Goal: Transaction & Acquisition: Purchase product/service

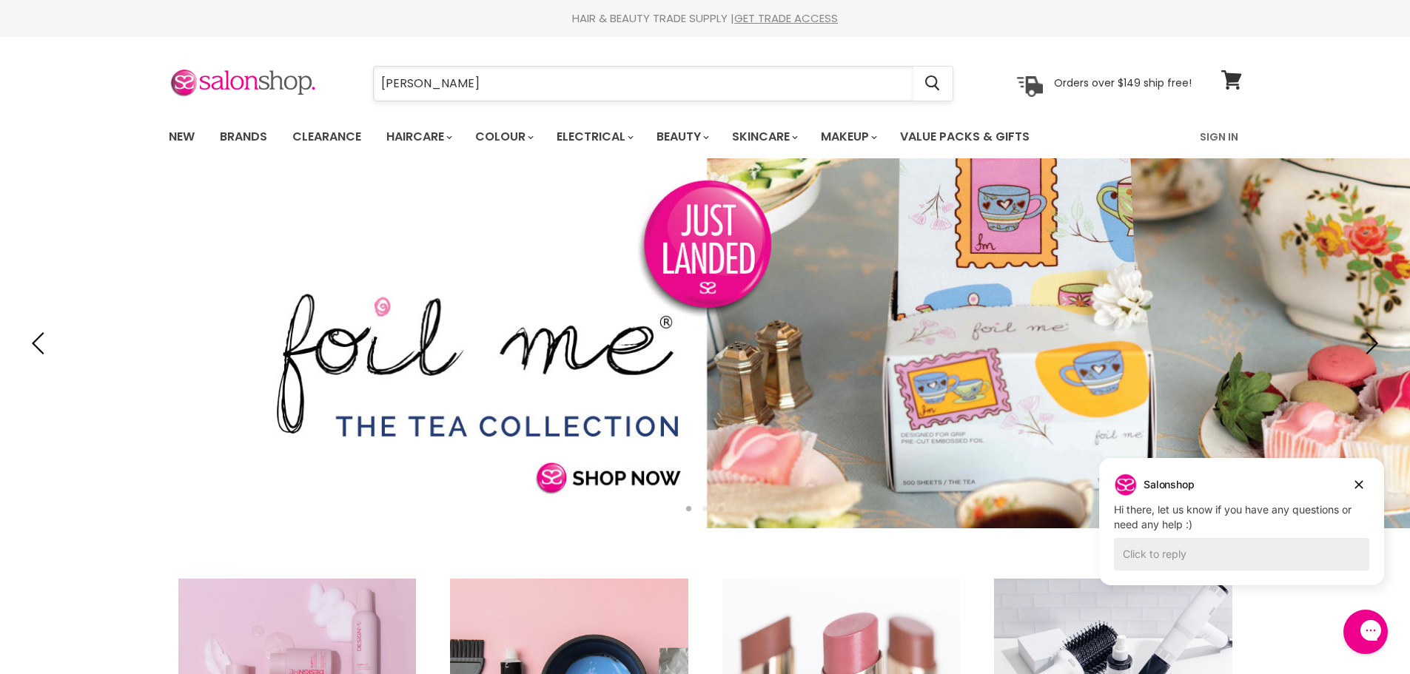
drag, startPoint x: 0, startPoint y: 0, endPoint x: 688, endPoint y: 85, distance: 693.6
click at [685, 84] on input "paul" at bounding box center [644, 84] width 540 height 34
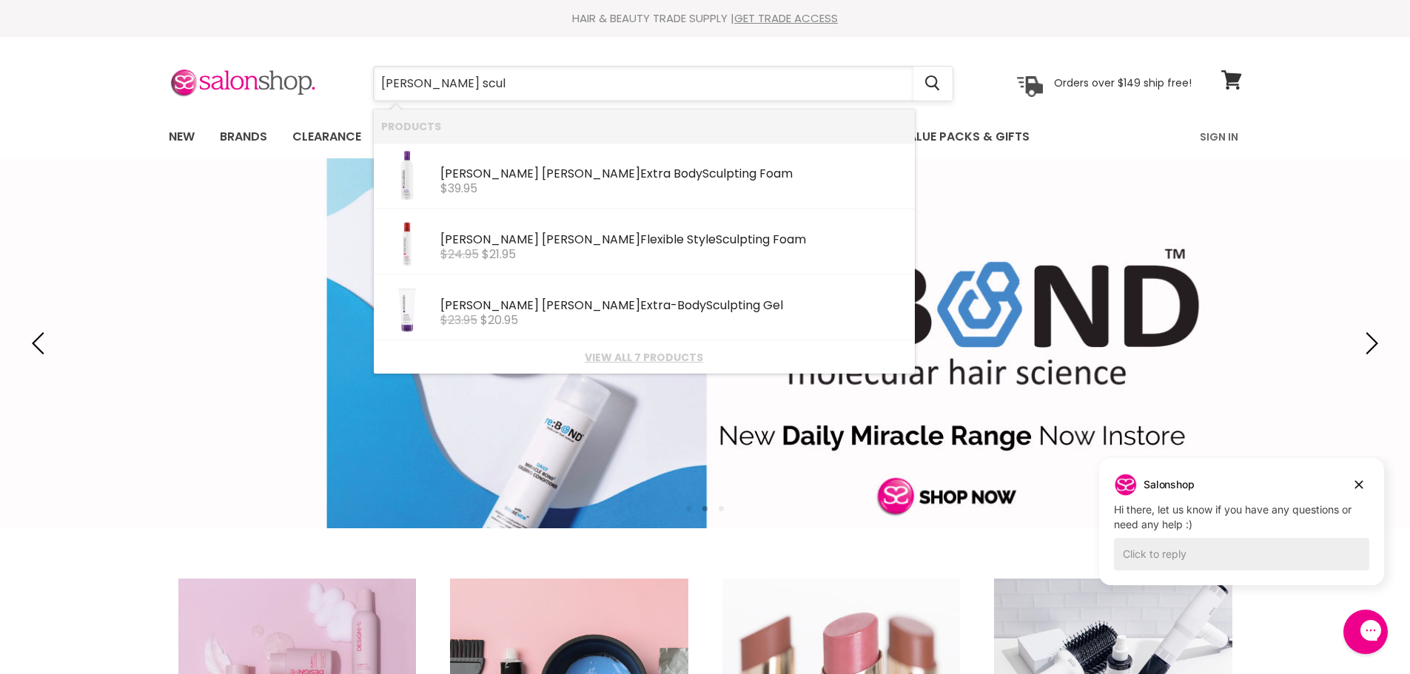
type input "paul mitchell sculp"
click at [702, 180] on b "Sculp" at bounding box center [718, 173] width 32 height 17
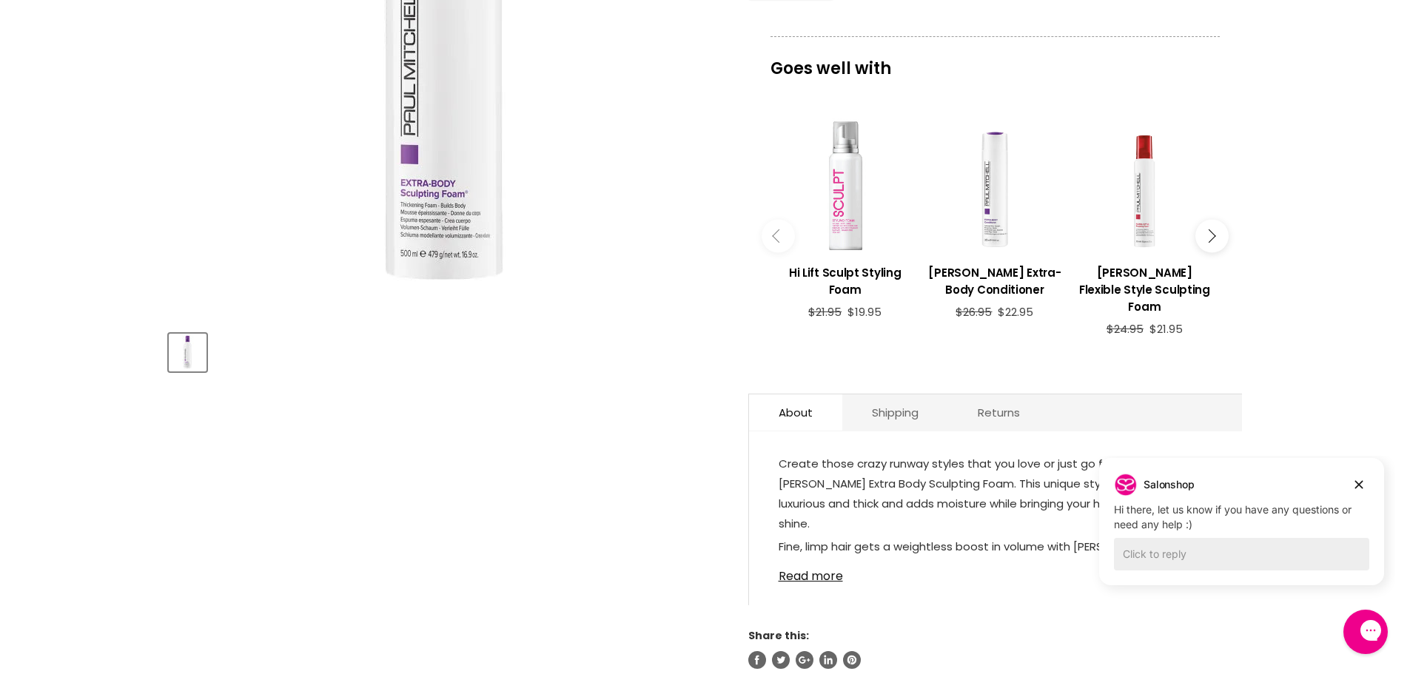
scroll to position [148, 0]
